Goal: Task Accomplishment & Management: Manage account settings

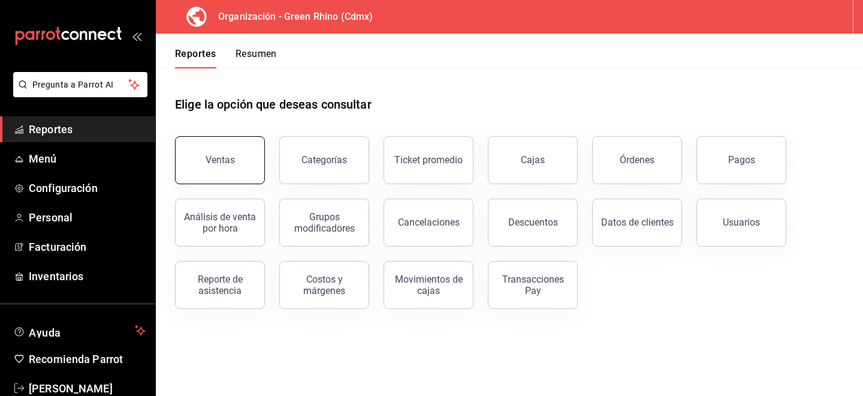
click at [206, 139] on button "Ventas" at bounding box center [220, 160] width 90 height 48
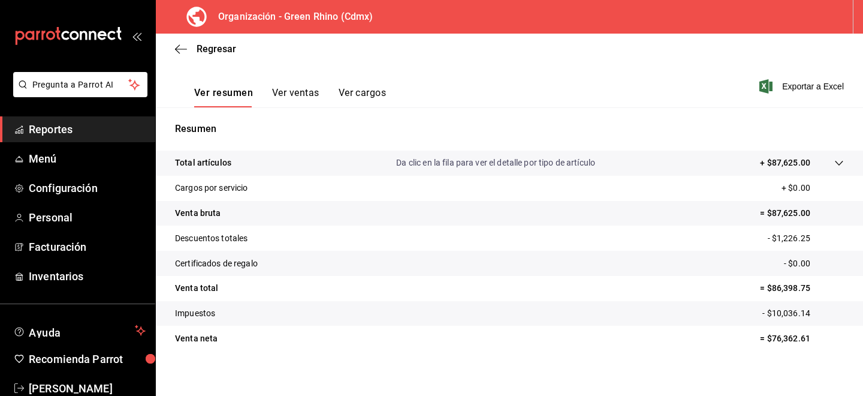
scroll to position [172, 0]
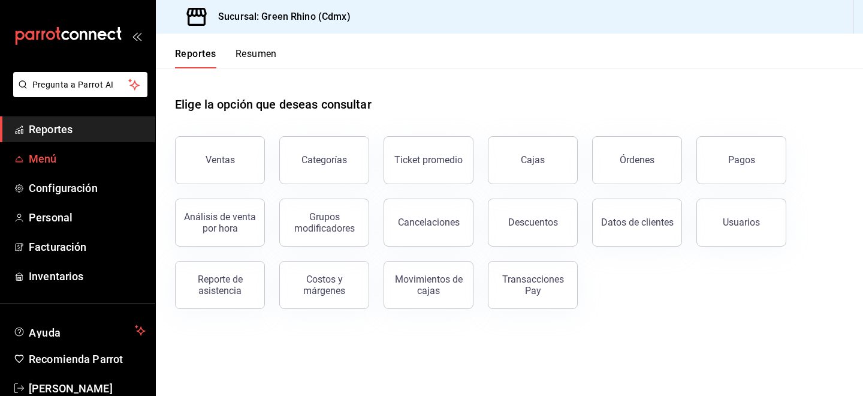
click at [47, 151] on span "Menú" at bounding box center [87, 158] width 117 height 16
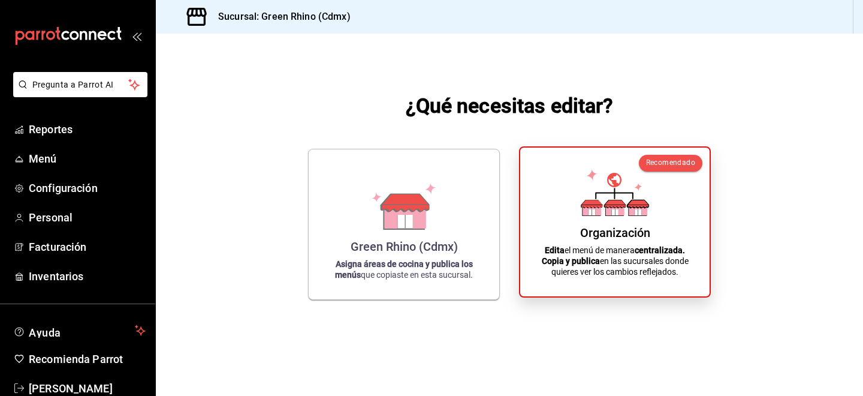
click at [587, 250] on p "Edita el menú de manera centralizada. Copia y publica en las sucursales donde q…" at bounding box center [615, 261] width 161 height 32
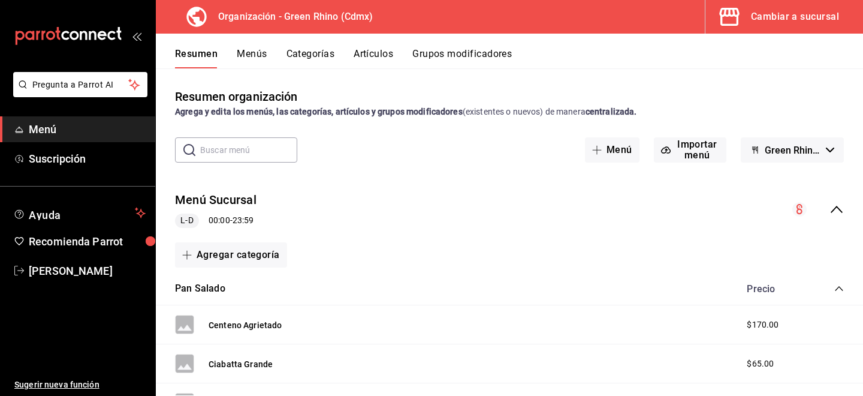
click at [378, 49] on button "Artículos" at bounding box center [374, 58] width 40 height 20
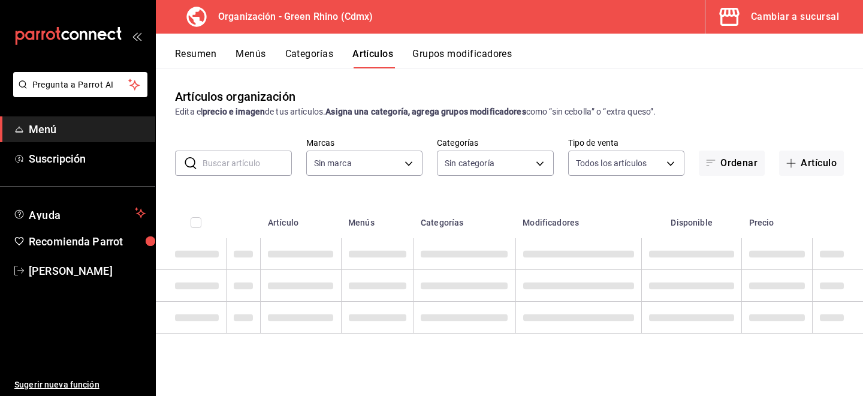
click at [240, 161] on input "text" at bounding box center [247, 163] width 89 height 24
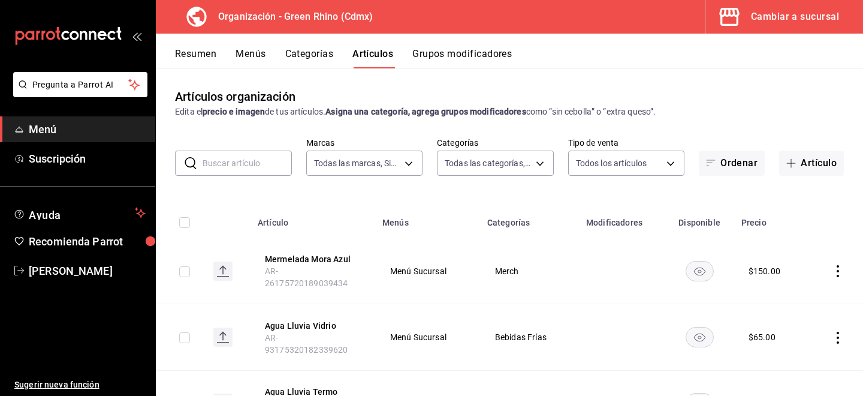
type input "718e4269-ab1b-41b6-b1a3-b54ad853307e"
type input "a63415d0-f08f-4da5-93bf-970c3b860b08,be571465-ace9-4e63-97a2-0382f1ecc6c2,096c3…"
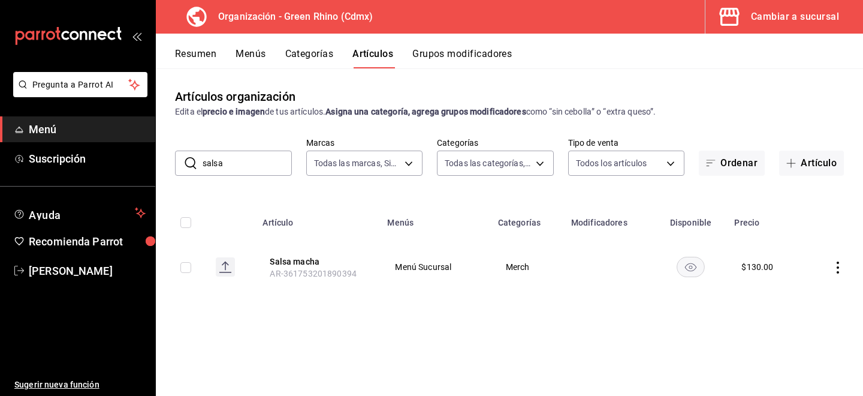
click at [224, 163] on input "salsa" at bounding box center [247, 163] width 89 height 24
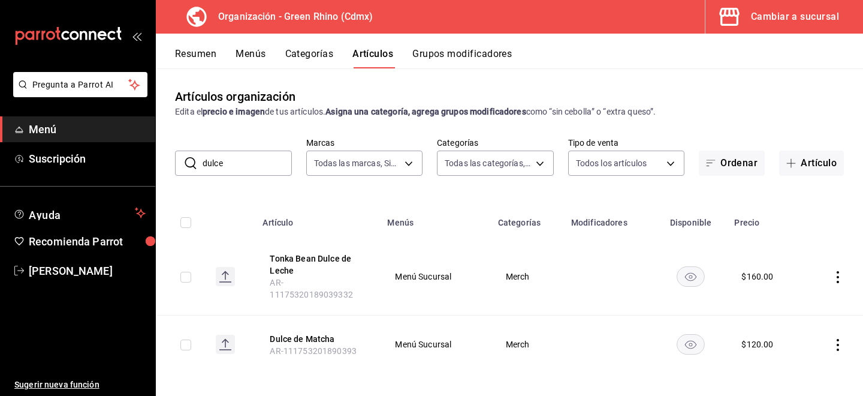
click at [207, 168] on input "dulce" at bounding box center [247, 163] width 89 height 24
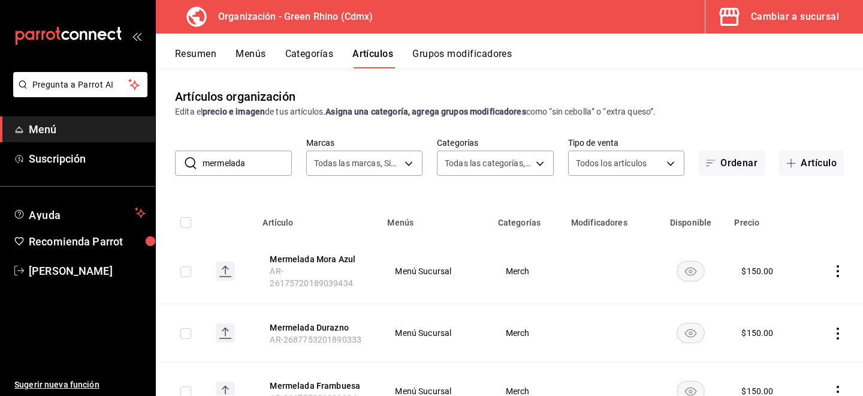
click at [246, 169] on input "mermelada" at bounding box center [247, 163] width 89 height 24
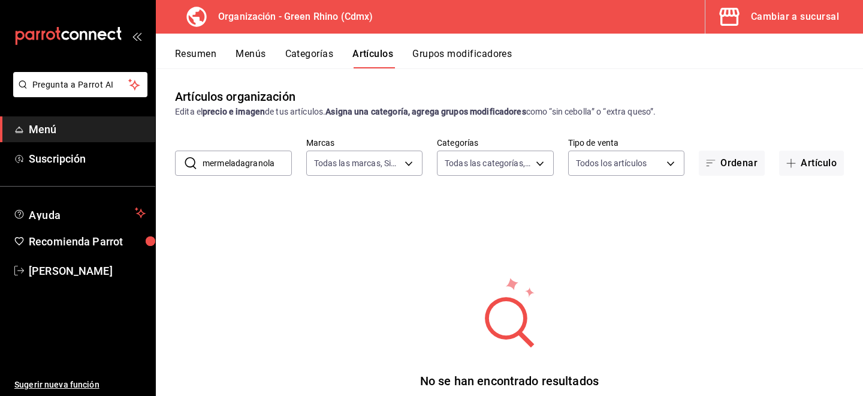
click at [231, 170] on input "mermeladagranola" at bounding box center [247, 163] width 89 height 24
drag, startPoint x: 231, startPoint y: 170, endPoint x: 237, endPoint y: 158, distance: 12.6
click at [231, 170] on input "mermeladagranola" at bounding box center [247, 163] width 89 height 24
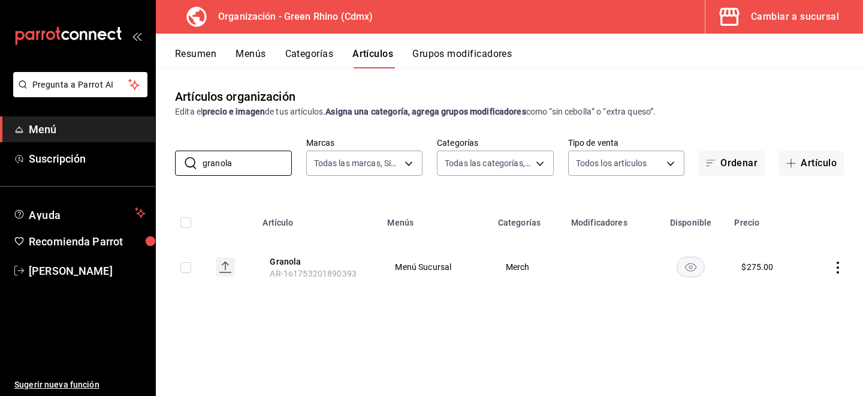
type input "granola"
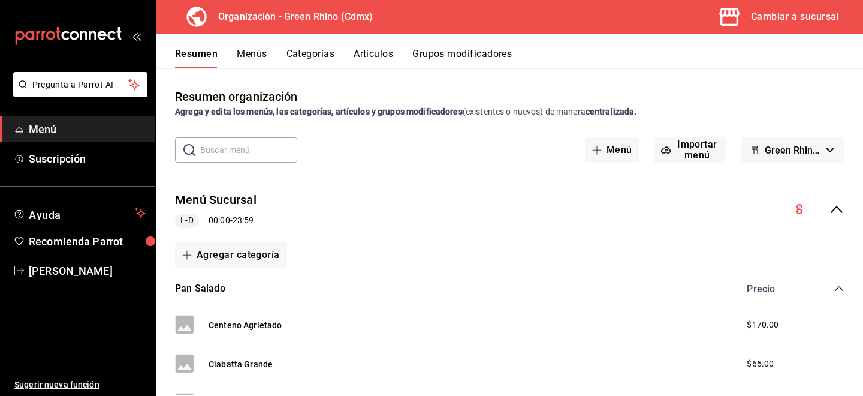
scroll to position [1, 0]
click at [370, 65] on button "Artículos" at bounding box center [374, 58] width 40 height 20
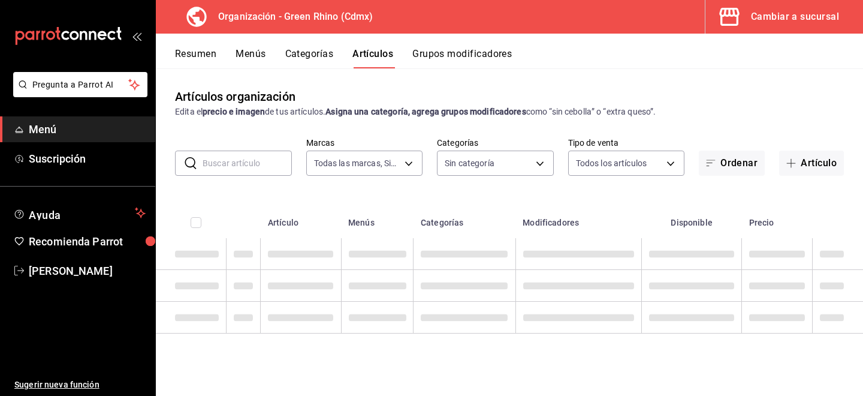
type input "718e4269-ab1b-41b6-b1a3-b54ad853307e"
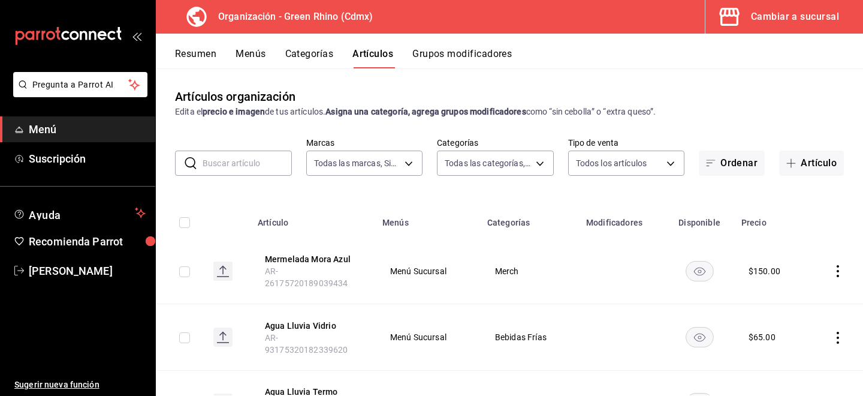
type input "a63415d0-f08f-4da5-93bf-970c3b860b08,be571465-ace9-4e63-97a2-0382f1ecc6c2,096c3…"
click at [245, 167] on input "text" at bounding box center [247, 163] width 89 height 24
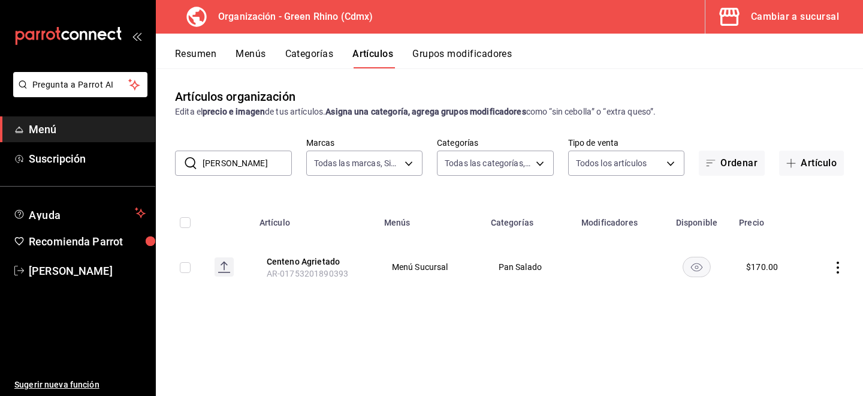
click at [837, 272] on icon "actions" at bounding box center [838, 267] width 12 height 12
click at [254, 161] on div at bounding box center [431, 198] width 863 height 396
click at [254, 161] on body "Pregunta a Parrot AI Menú Suscripción Ayuda Recomienda Parrot [PERSON_NAME] Sug…" at bounding box center [431, 198] width 863 height 396
click at [254, 161] on input "[PERSON_NAME]" at bounding box center [247, 163] width 89 height 24
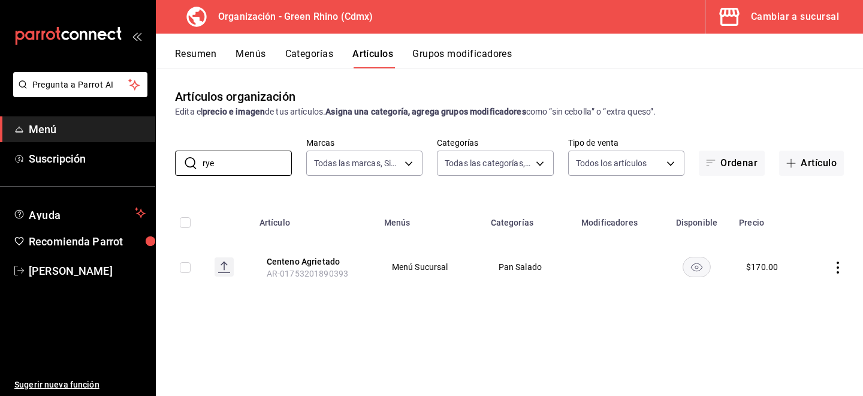
type input "rye"
click at [842, 272] on icon "actions" at bounding box center [838, 267] width 12 height 12
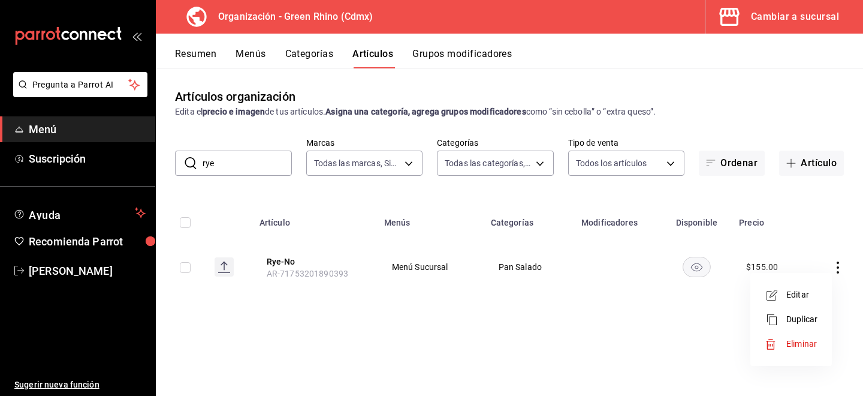
click at [787, 310] on li "Duplicar" at bounding box center [791, 319] width 72 height 25
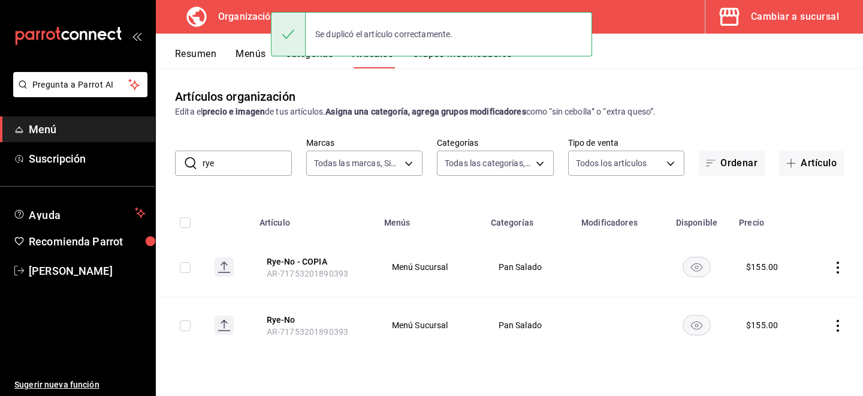
click at [838, 260] on td at bounding box center [835, 267] width 56 height 58
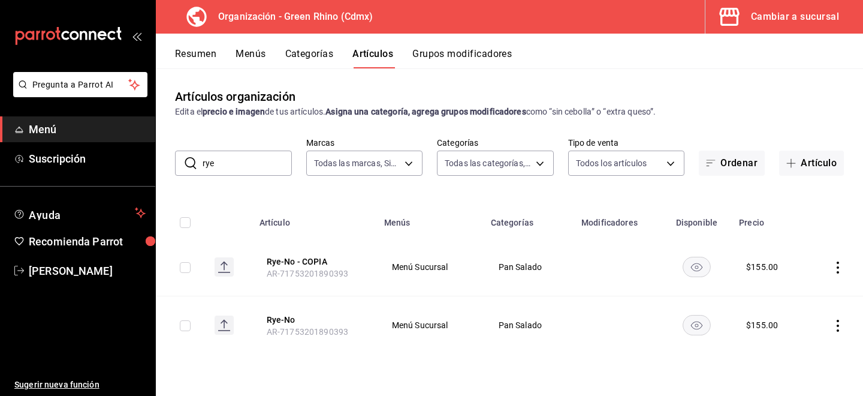
click at [838, 263] on icon "actions" at bounding box center [838, 267] width 2 height 12
click at [764, 285] on li "Editar" at bounding box center [791, 294] width 72 height 25
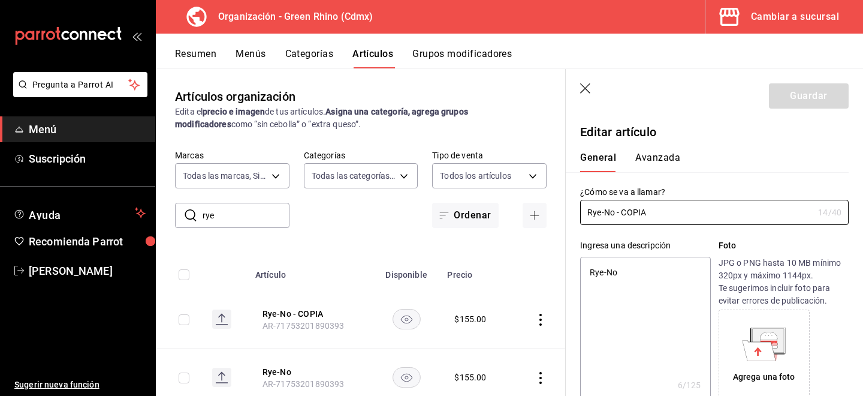
type textarea "x"
type input "$155.00"
click at [658, 206] on input "Rye-No - COPIA" at bounding box center [696, 212] width 233 height 24
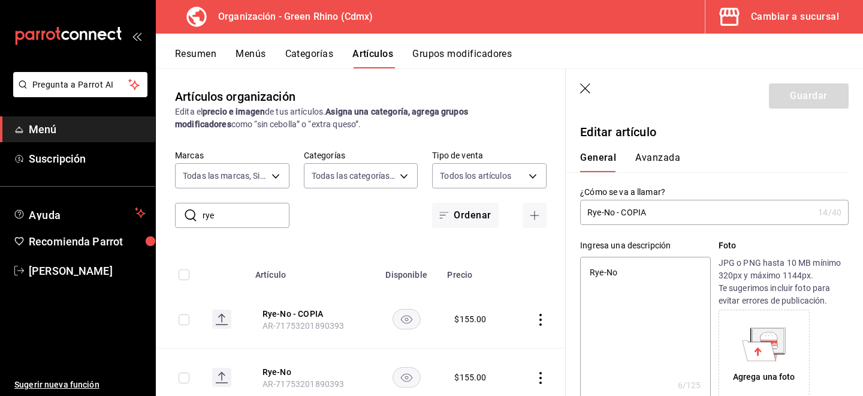
type input "R"
type textarea "x"
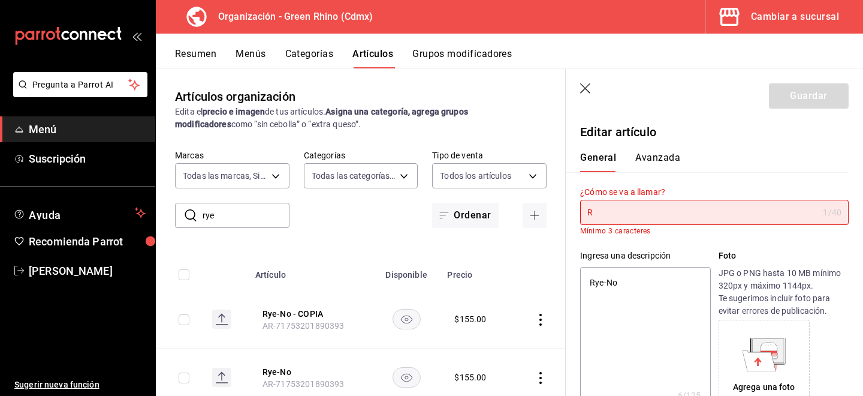
type input "Ry"
type textarea "x"
type input "Rye"
type textarea "x"
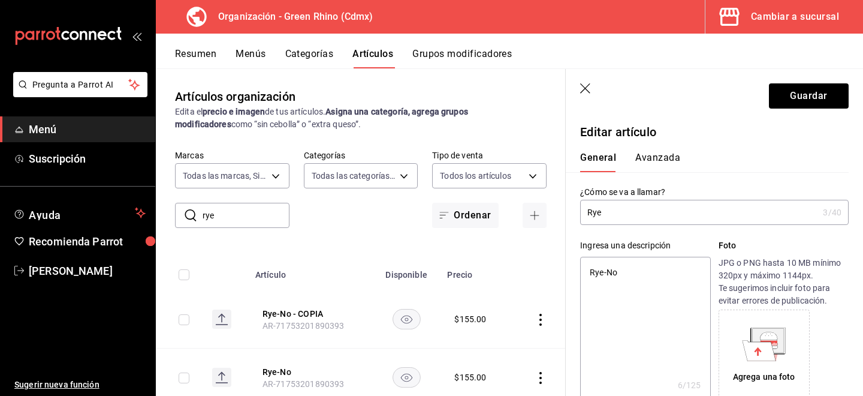
type input "Ry"
type textarea "x"
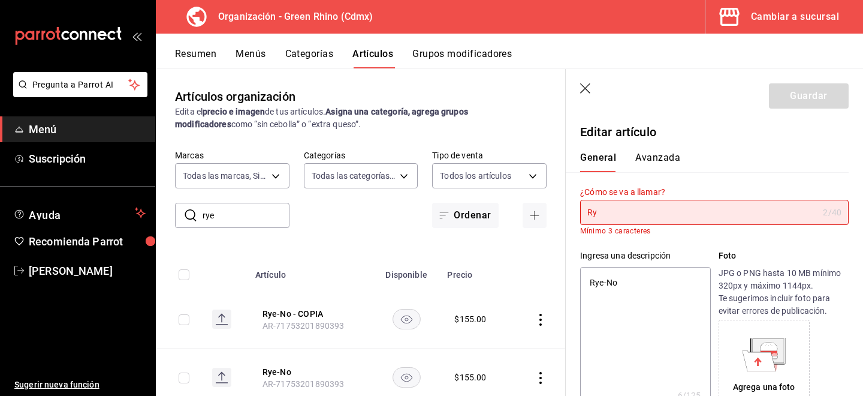
type input "R"
type textarea "x"
type input "A"
type textarea "x"
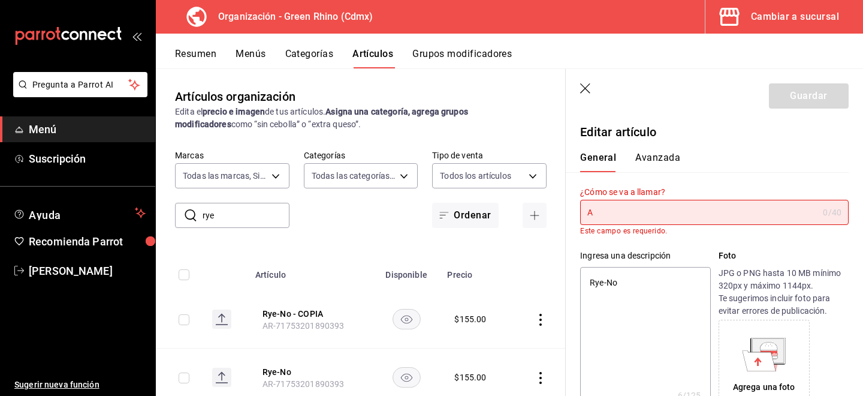
type input "Aj"
type textarea "x"
type input "Ajo"
type textarea "x"
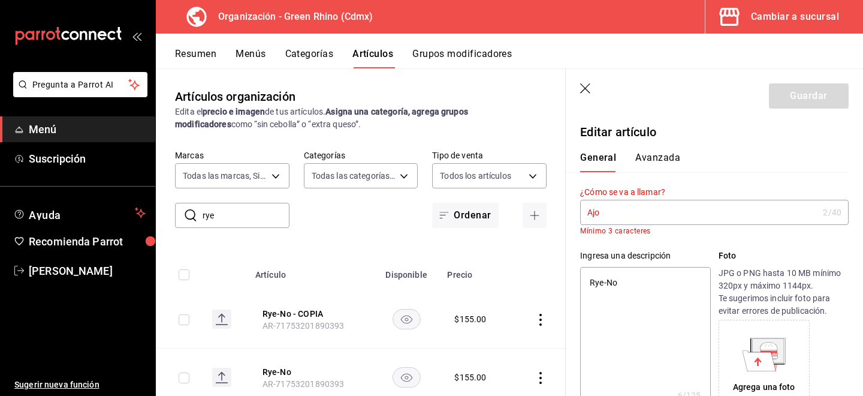
type input "Ajon"
type textarea "x"
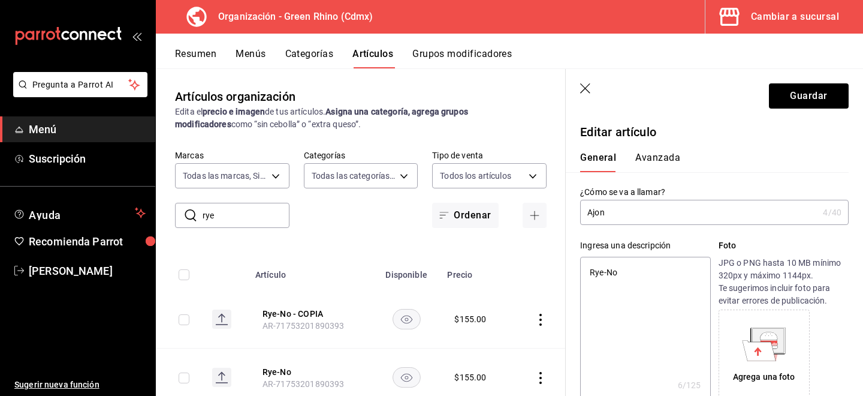
type input "Ajonj"
type textarea "x"
type input "Ajonjo"
type textarea "x"
type input "Ajonjol"
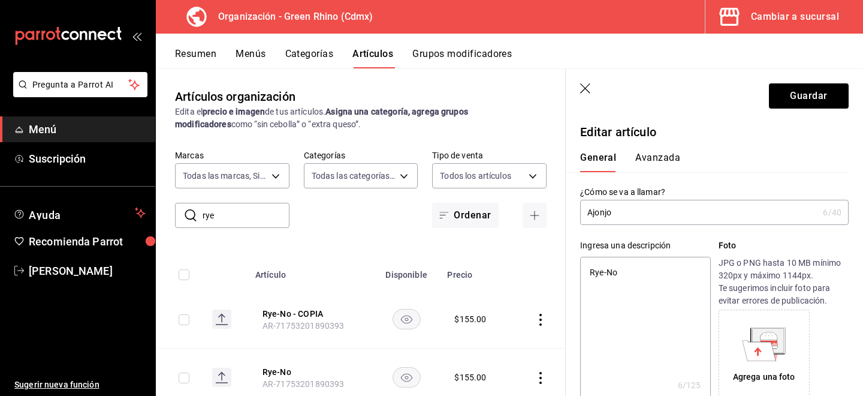
type textarea "x"
type input "Ajonjol´"
type textarea "x"
type input "Ajonjolí"
type textarea "x"
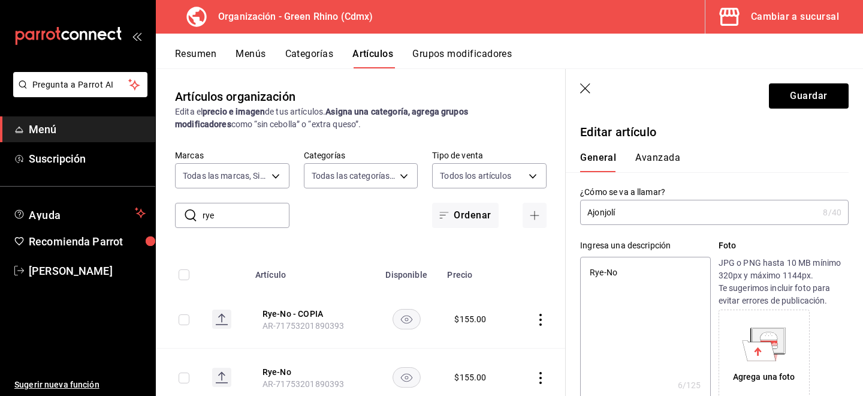
type input "Ajonjolí"
type textarea "x"
type input "Ajonjolí +"
type textarea "x"
type input "Ajonjolí +"
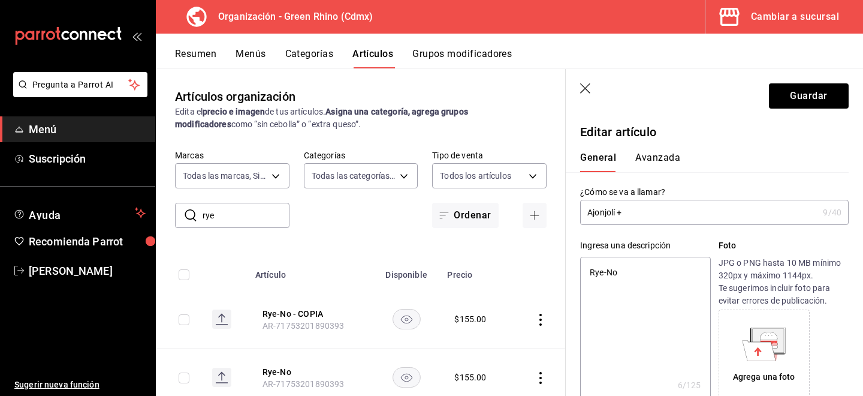
type textarea "x"
type input "Ajonjolí + P"
type textarea "x"
type input "Ajonjolí + Pi"
type textarea "x"
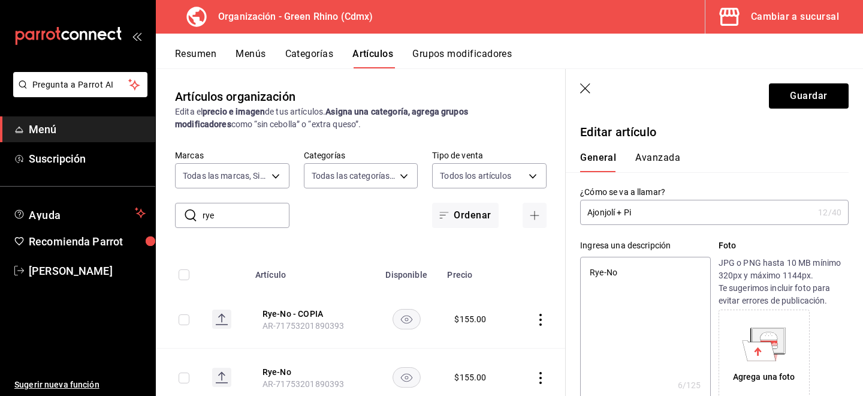
type input "Ajonjolí + Pin"
type textarea "x"
type input "Ajonjolí + Pino"
type textarea "x"
type input "Ajonjolí + [PERSON_NAME]"
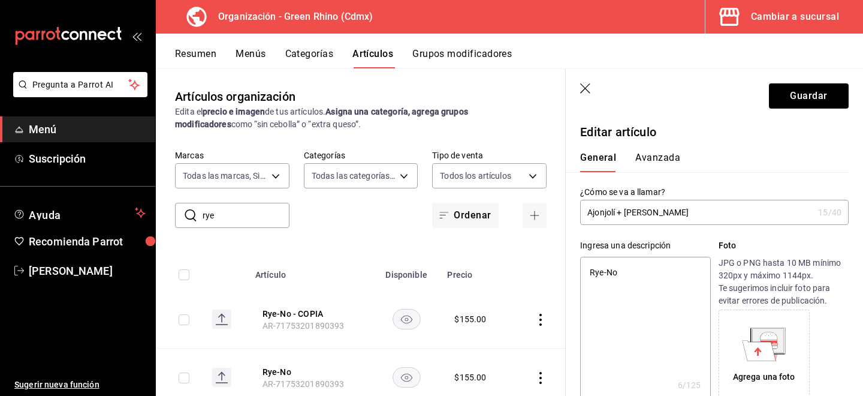
type textarea "x"
type input "Ajonjolí + Pinole"
type textarea "x"
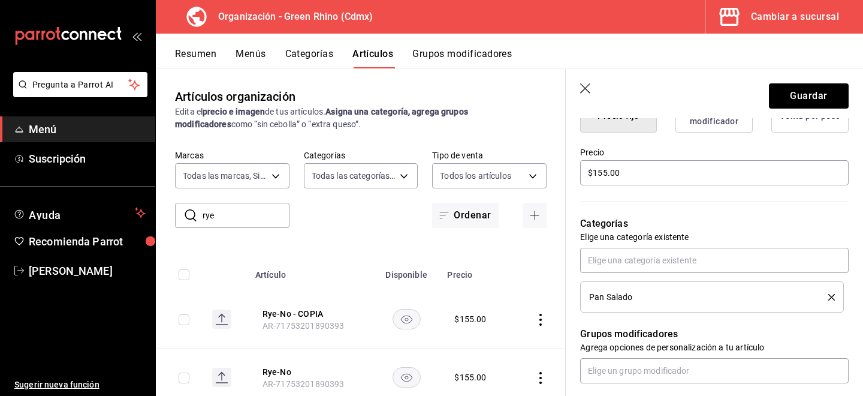
scroll to position [266, 0]
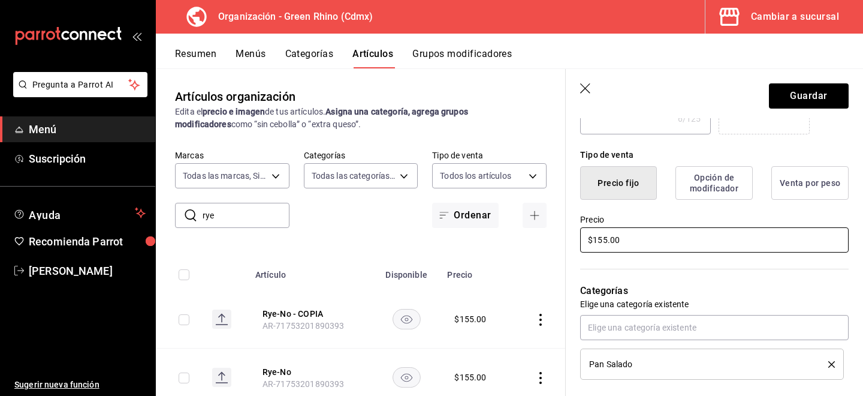
type input "Ajonjolí + Pinole"
click at [605, 239] on input "$155.00" at bounding box center [714, 239] width 269 height 25
type textarea "x"
type input "$15.00"
type textarea "x"
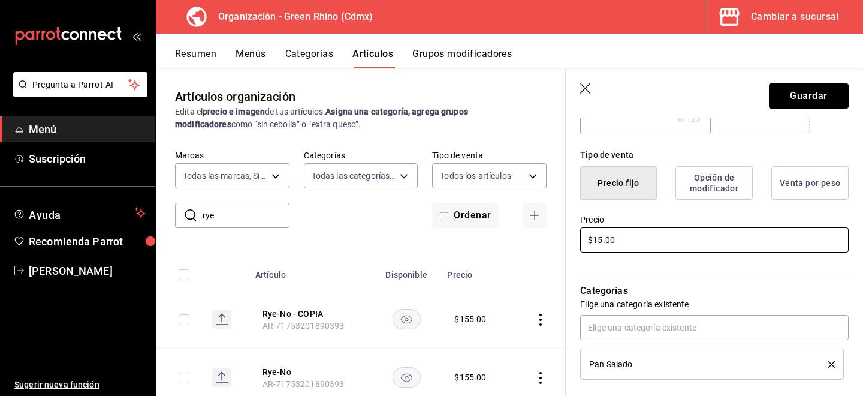
type input "$1.00"
type textarea "x"
type input "$10.00"
type textarea "x"
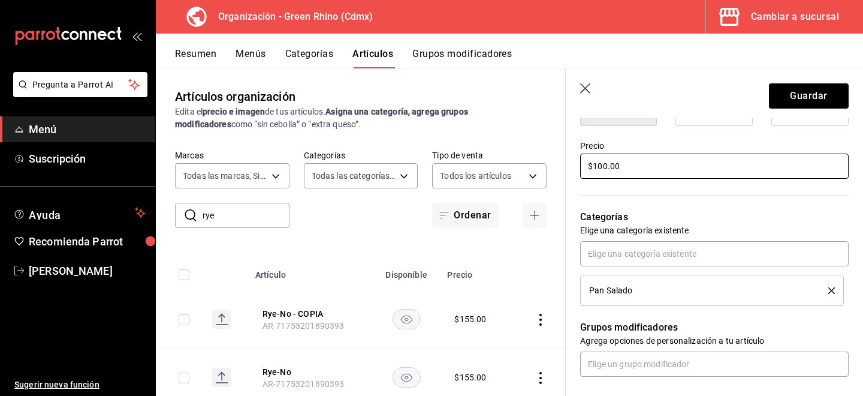
scroll to position [602, 0]
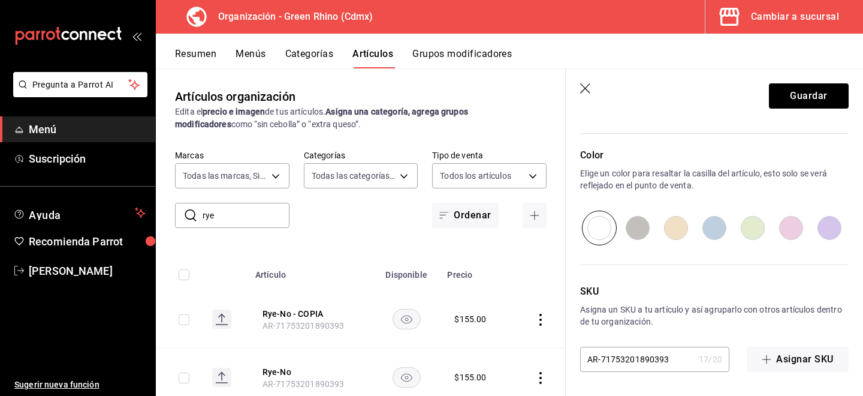
type input "$100.00"
drag, startPoint x: 649, startPoint y: 363, endPoint x: 797, endPoint y: 359, distance: 148.1
click at [797, 359] on div "AR-71753201890393 17 / 20 ​ Asignar SKU" at bounding box center [714, 359] width 269 height 25
type textarea "x"
type input "AR-7175320189039"
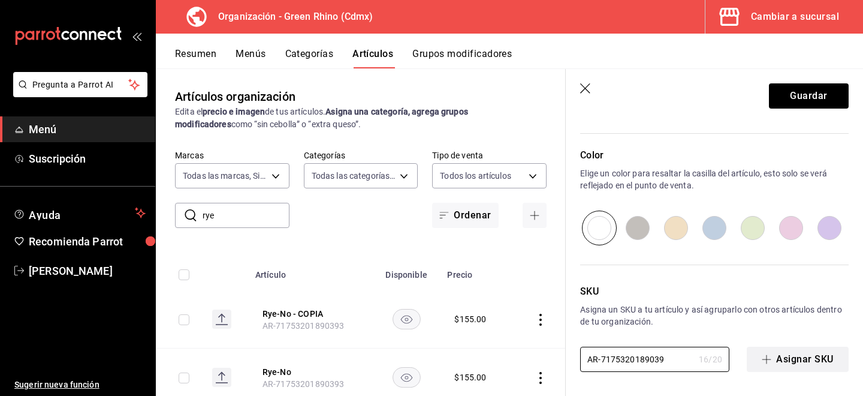
type textarea "x"
type input "AR-71753201890393"
type textarea "x"
type input "AR-717532018903933"
type textarea "x"
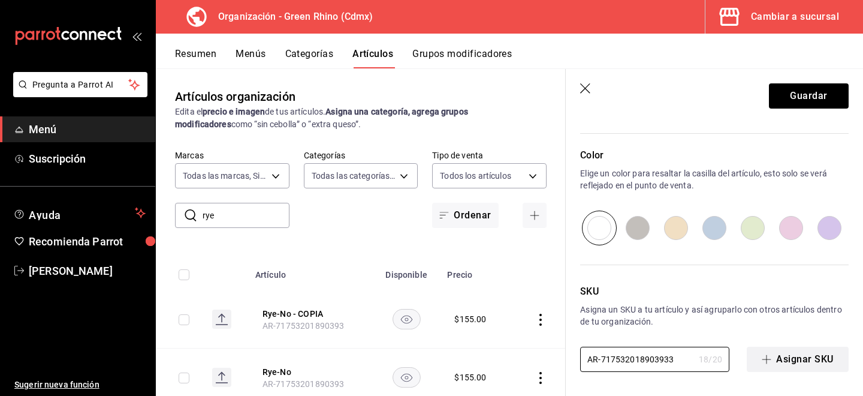
type input "AR-7175320189039333"
type textarea "x"
type input "AR-71753201890393333"
type textarea "x"
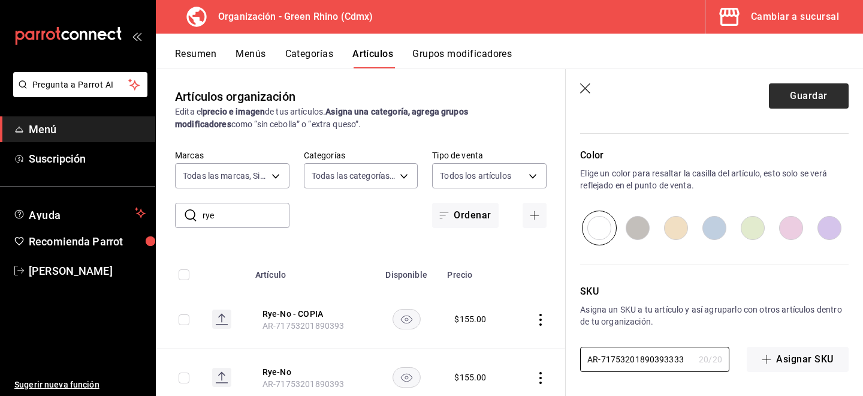
type input "AR-71753201890393333"
click at [791, 92] on button "Guardar" at bounding box center [809, 95] width 80 height 25
type textarea "x"
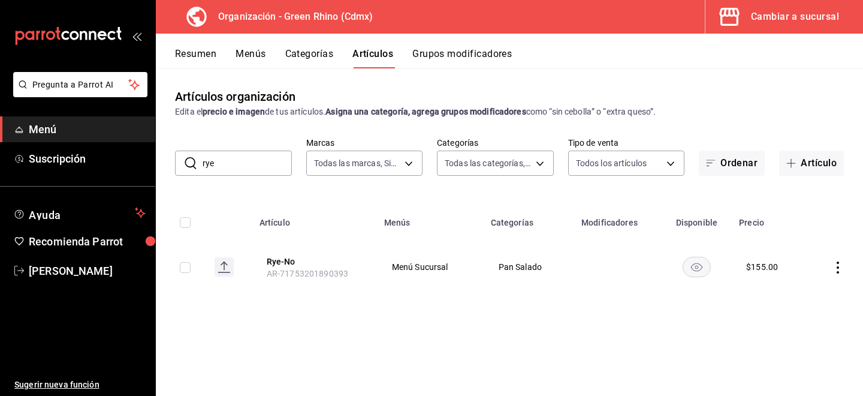
click at [246, 60] on button "Menús" at bounding box center [251, 58] width 30 height 20
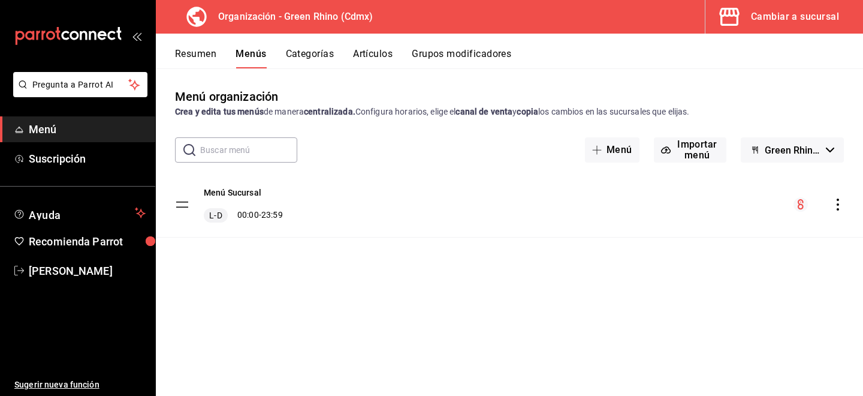
click at [838, 194] on div "Menú Sucursal L-D 00:00 - 23:59" at bounding box center [509, 204] width 707 height 65
click at [840, 204] on icon "actions" at bounding box center [838, 204] width 12 height 12
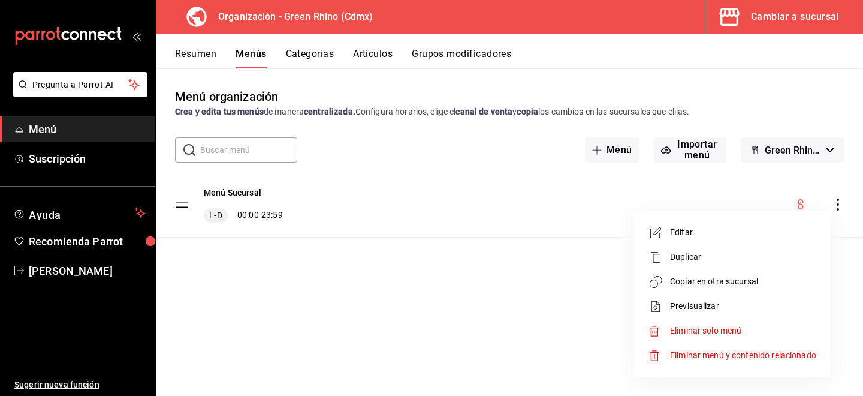
click at [760, 281] on span "Copiar en otra sucursal" at bounding box center [743, 281] width 146 height 13
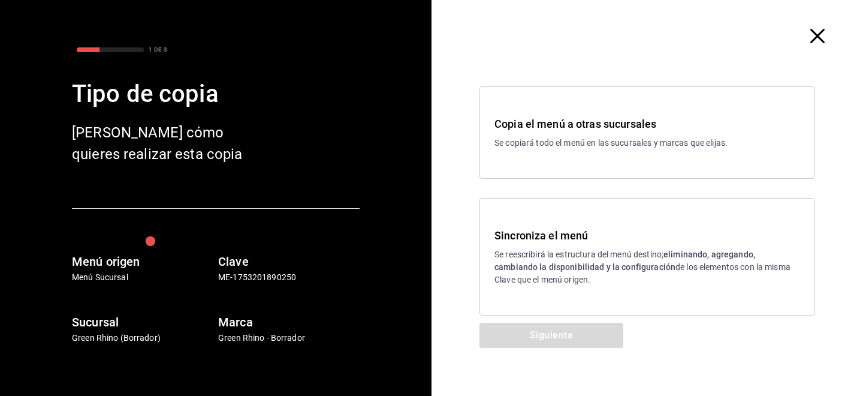
click at [589, 279] on p "Se reescribirá la estructura del menú destino; eliminando, agregando, cambiando…" at bounding box center [648, 267] width 306 height 38
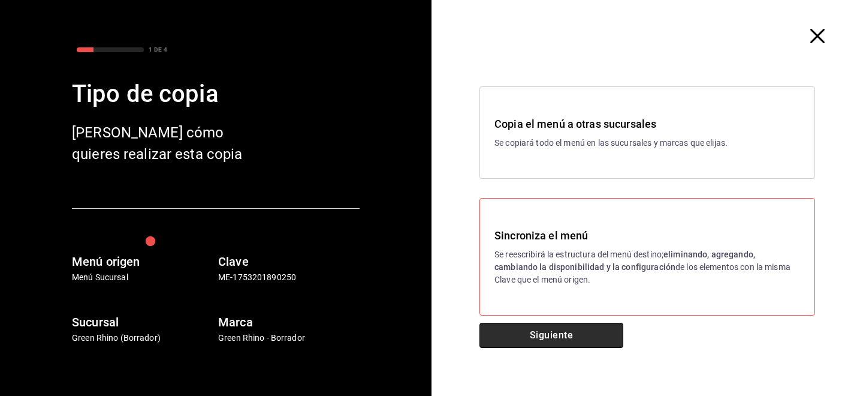
click at [573, 332] on button "Siguiente" at bounding box center [552, 335] width 144 height 25
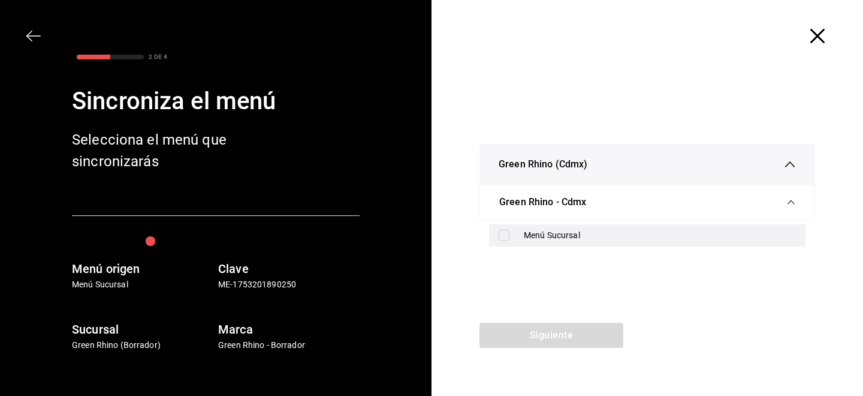
click at [508, 242] on div "Menú Sucursal" at bounding box center [647, 235] width 317 height 22
checkbox input "true"
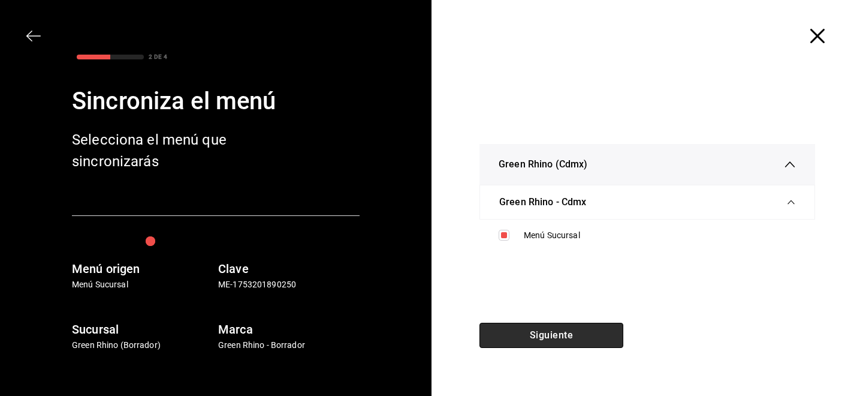
click at [543, 335] on button "Siguiente" at bounding box center [552, 335] width 144 height 25
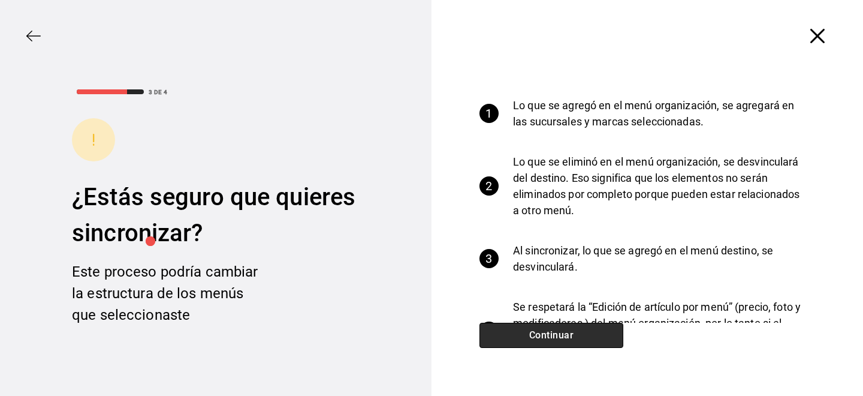
click at [543, 335] on button "Continuar" at bounding box center [552, 335] width 144 height 25
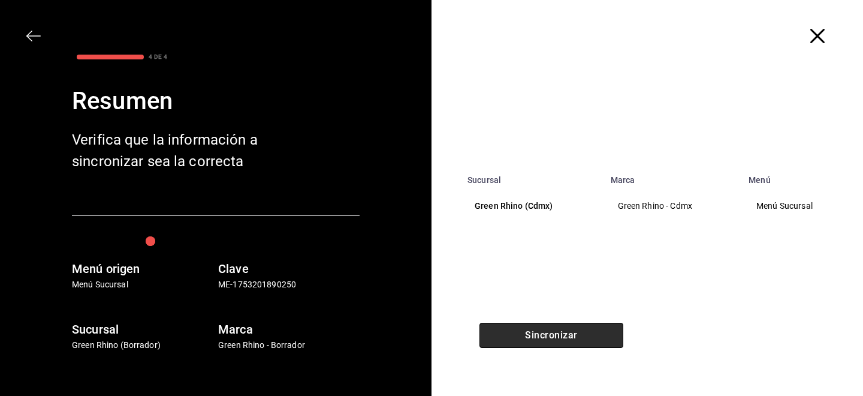
click at [543, 335] on button "Sincronizar" at bounding box center [552, 335] width 144 height 25
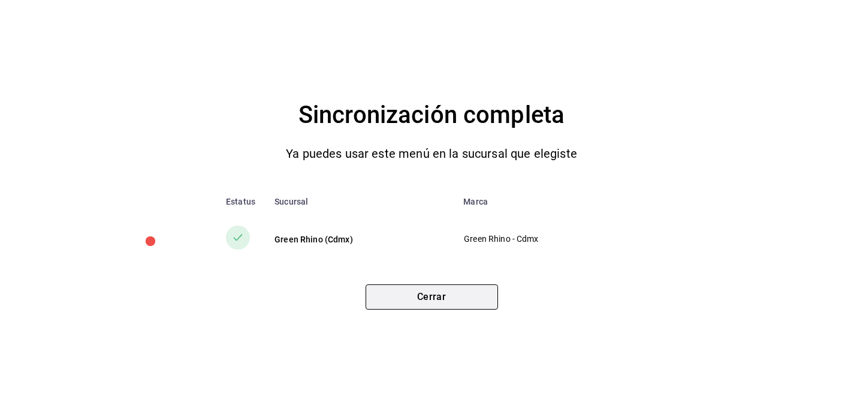
click at [406, 285] on button "Cerrar" at bounding box center [432, 296] width 132 height 25
